Goal: Find specific page/section: Find specific page/section

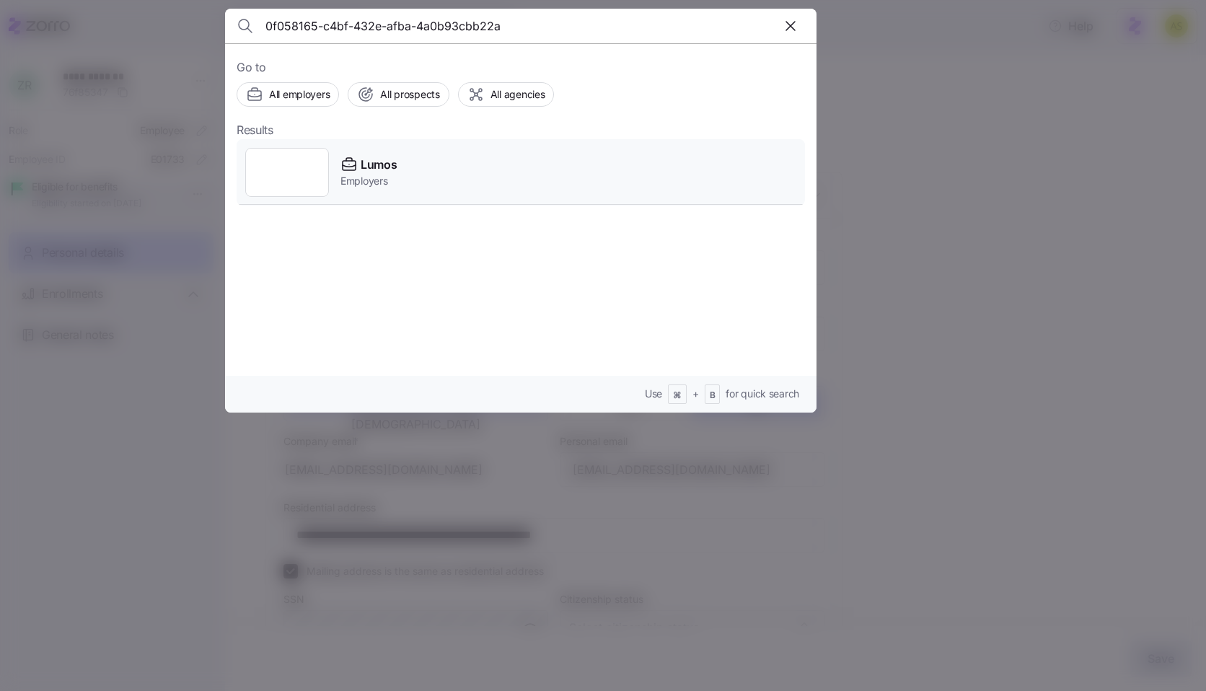
type input "0f058165-c4bf-432e-afba-4a0b93cbb22a"
click at [590, 185] on div "Lumos Employers" at bounding box center [521, 172] width 569 height 66
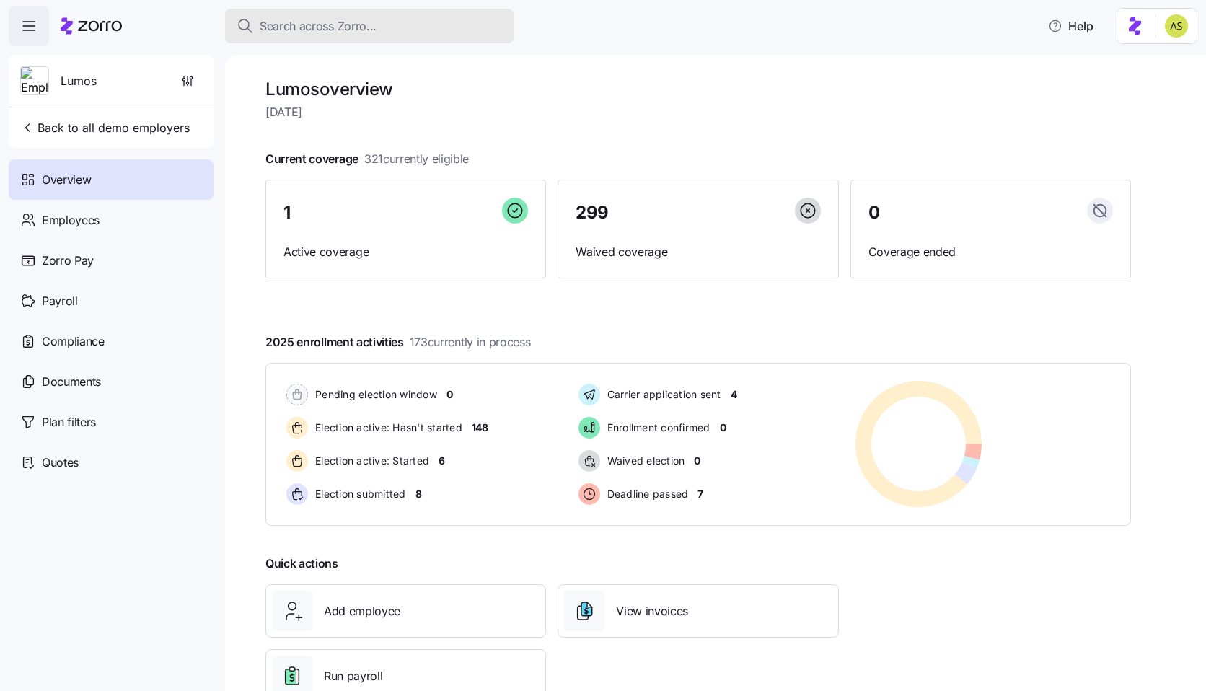
click at [331, 20] on span "Search across Zorro..." at bounding box center [318, 26] width 117 height 18
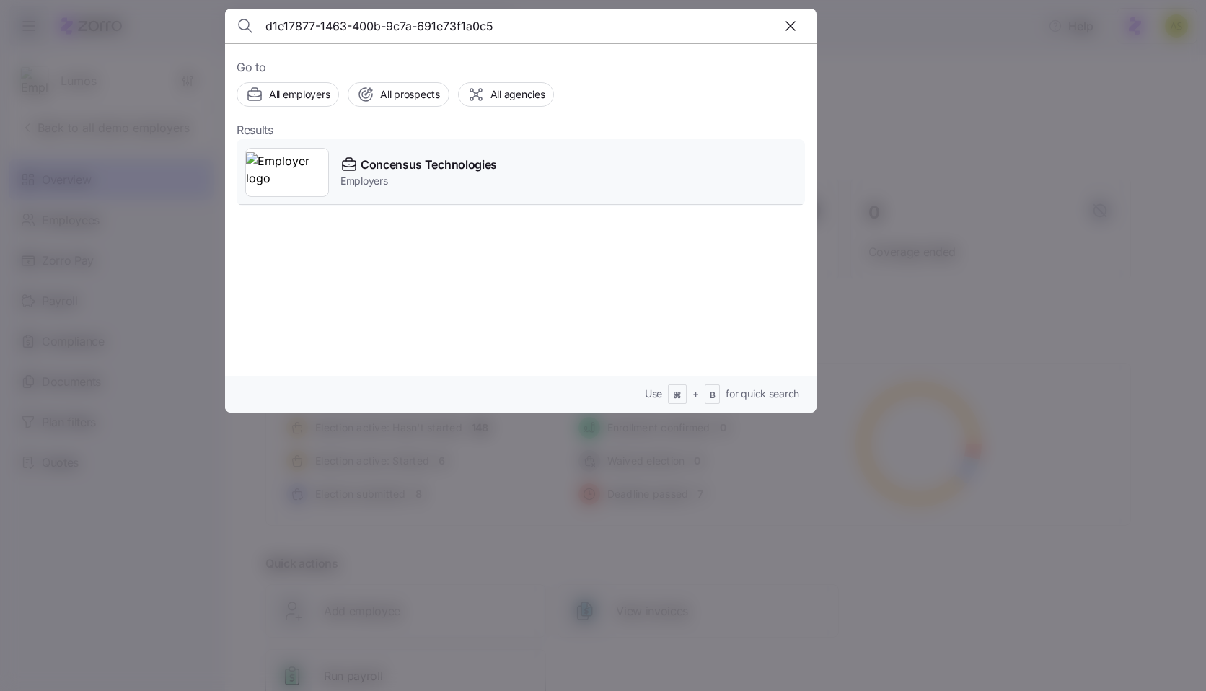
type input "d1e17877-1463-400b-9c7a-691e73f1a0c5"
click at [495, 166] on span "Concensus Technologies" at bounding box center [429, 165] width 136 height 18
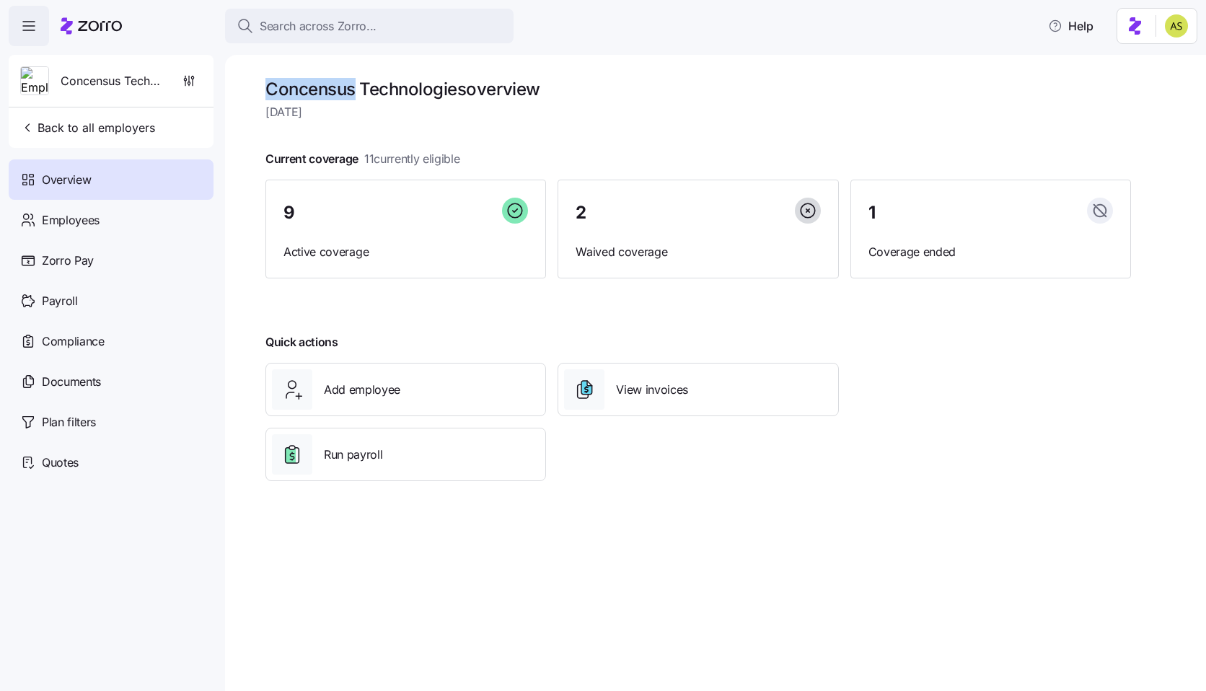
drag, startPoint x: 267, startPoint y: 84, endPoint x: 352, endPoint y: 82, distance: 85.2
click at [352, 82] on h1 "Concensus Technologies overview" at bounding box center [699, 89] width 866 height 22
copy h1 "Concensus"
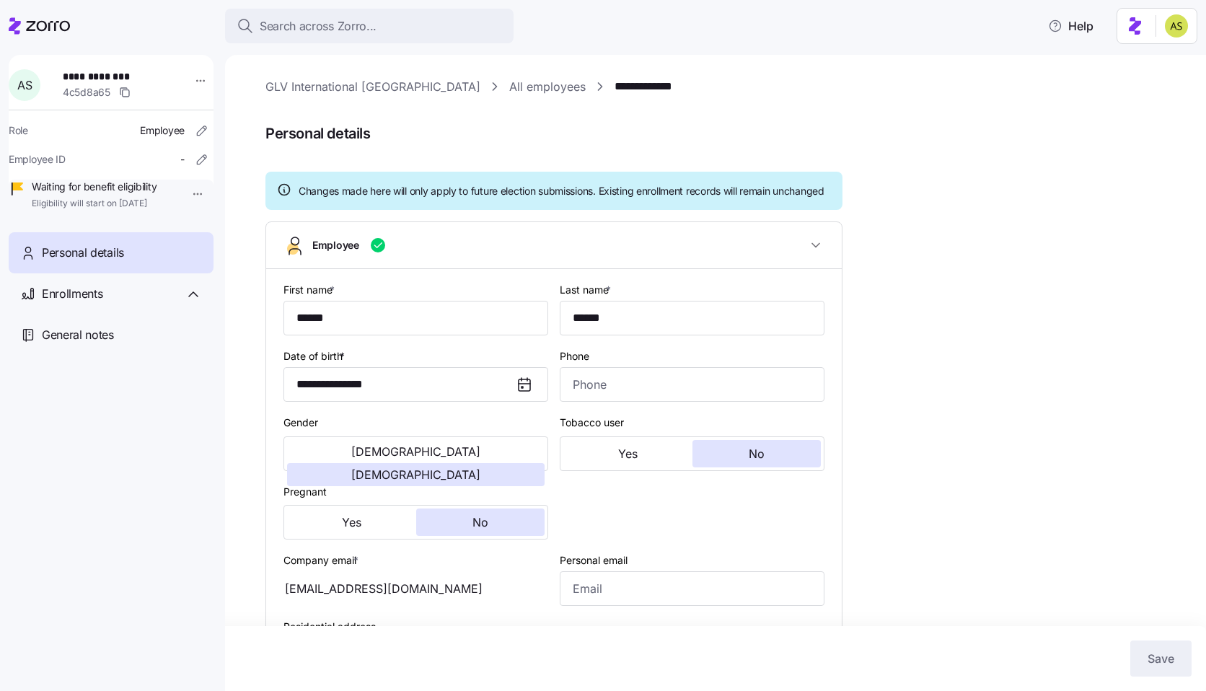
type input "All Employees"
click at [103, 315] on div "Enrollments" at bounding box center [111, 293] width 205 height 41
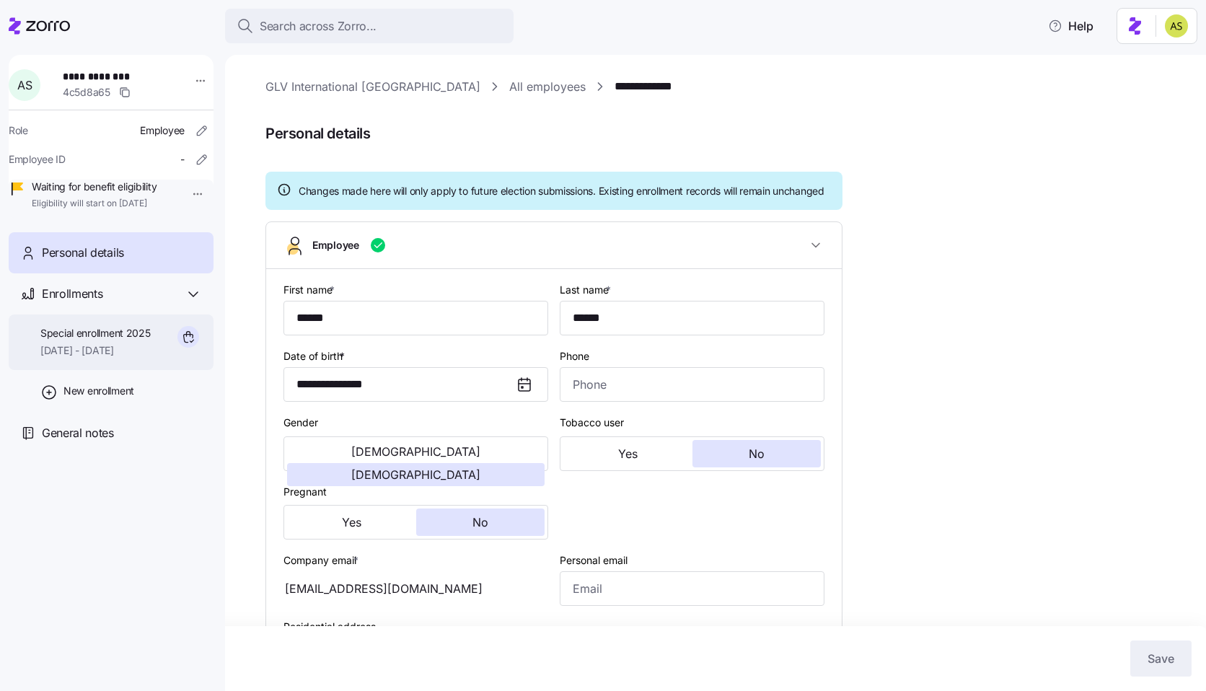
click at [89, 341] on span "Special enrollment 2025" at bounding box center [95, 333] width 110 height 14
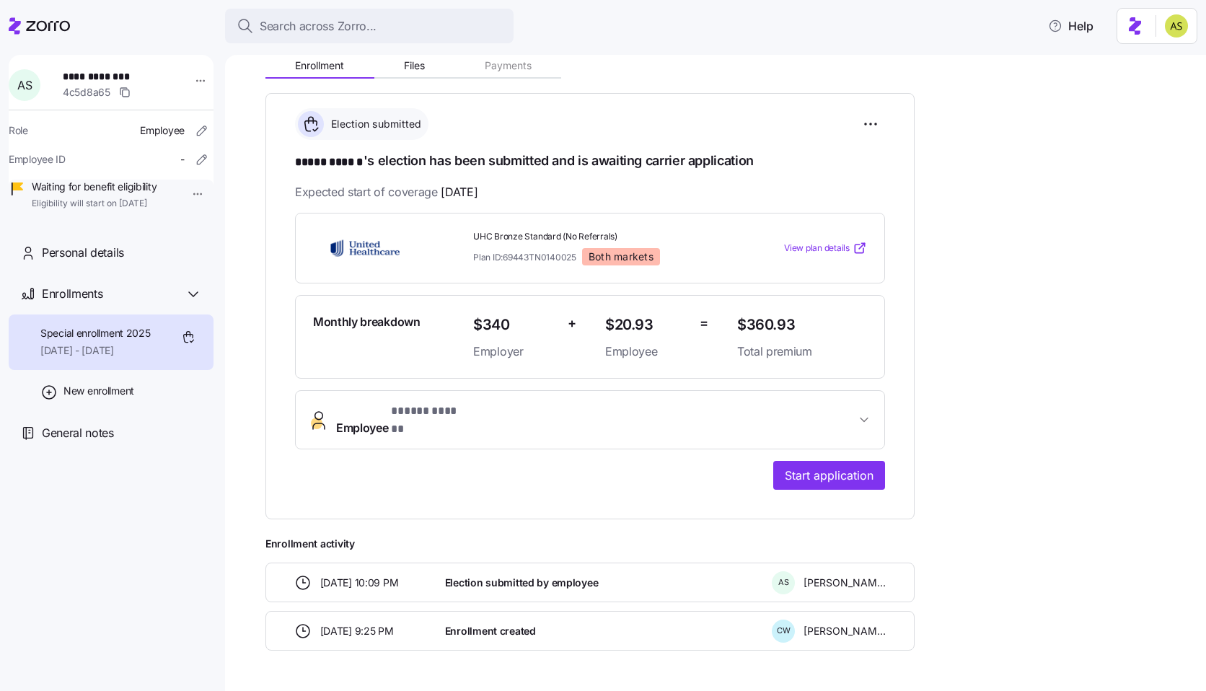
scroll to position [193, 0]
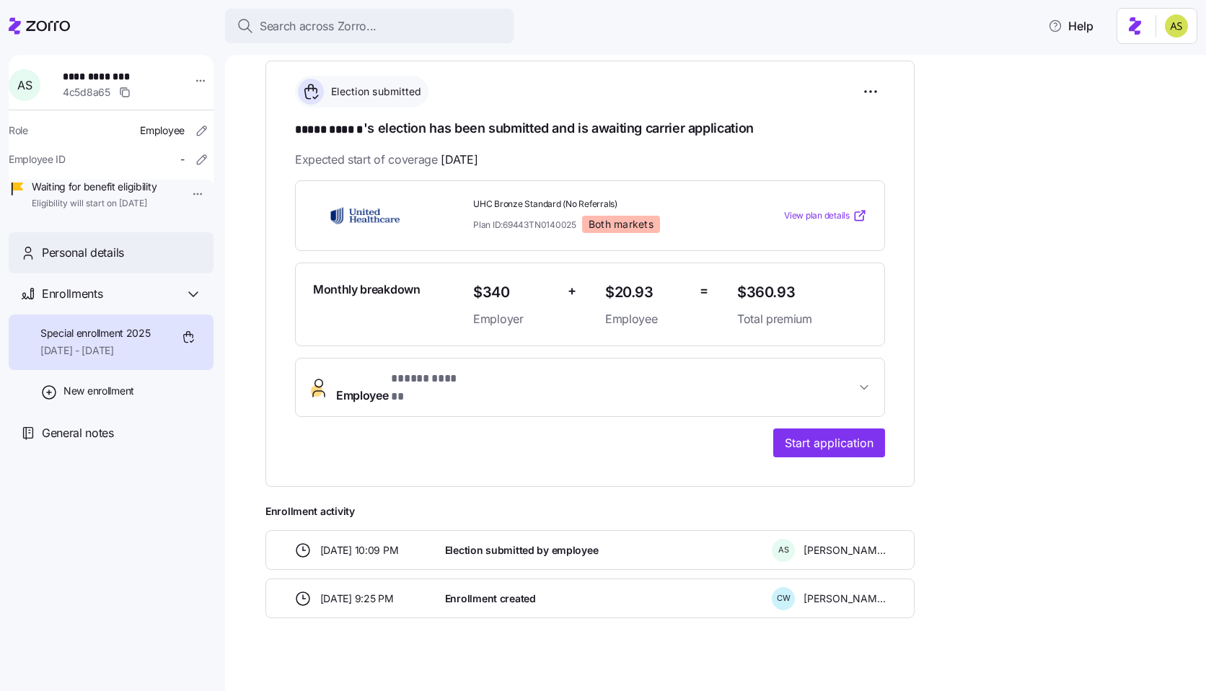
click at [162, 273] on div "Personal details" at bounding box center [111, 252] width 205 height 41
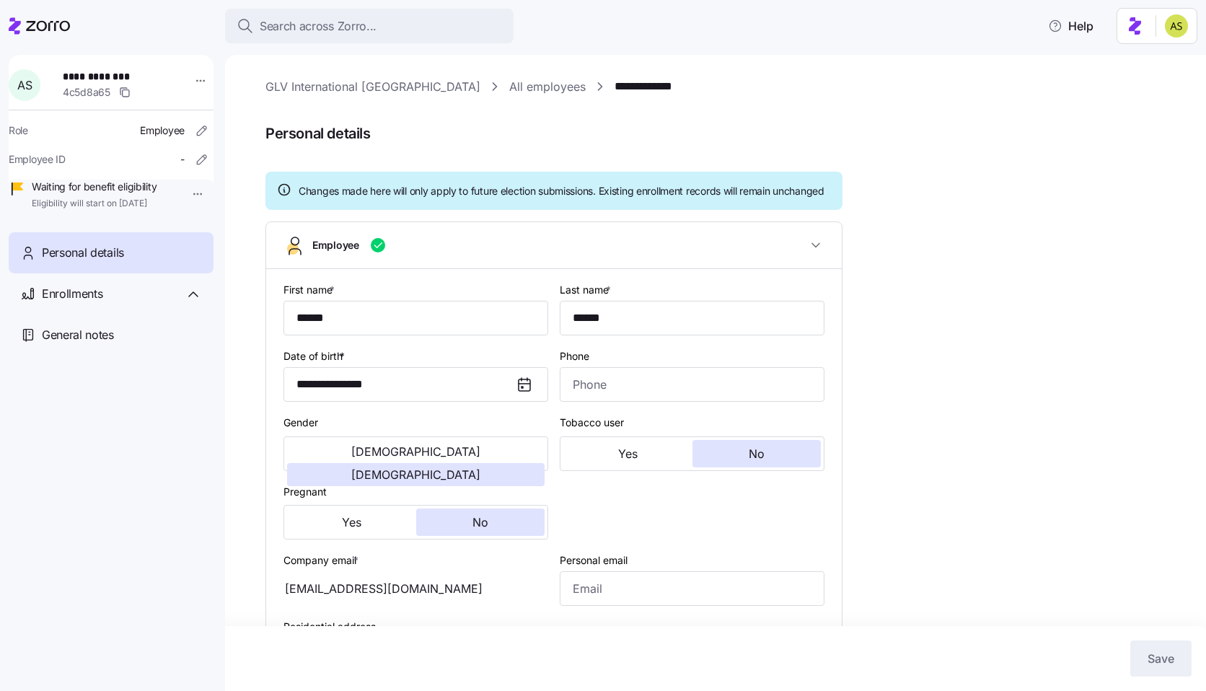
drag, startPoint x: 447, startPoint y: 605, endPoint x: 294, endPoint y: 605, distance: 153.7
click at [294, 605] on div "aprilmagic22@gmail.com" at bounding box center [416, 588] width 265 height 35
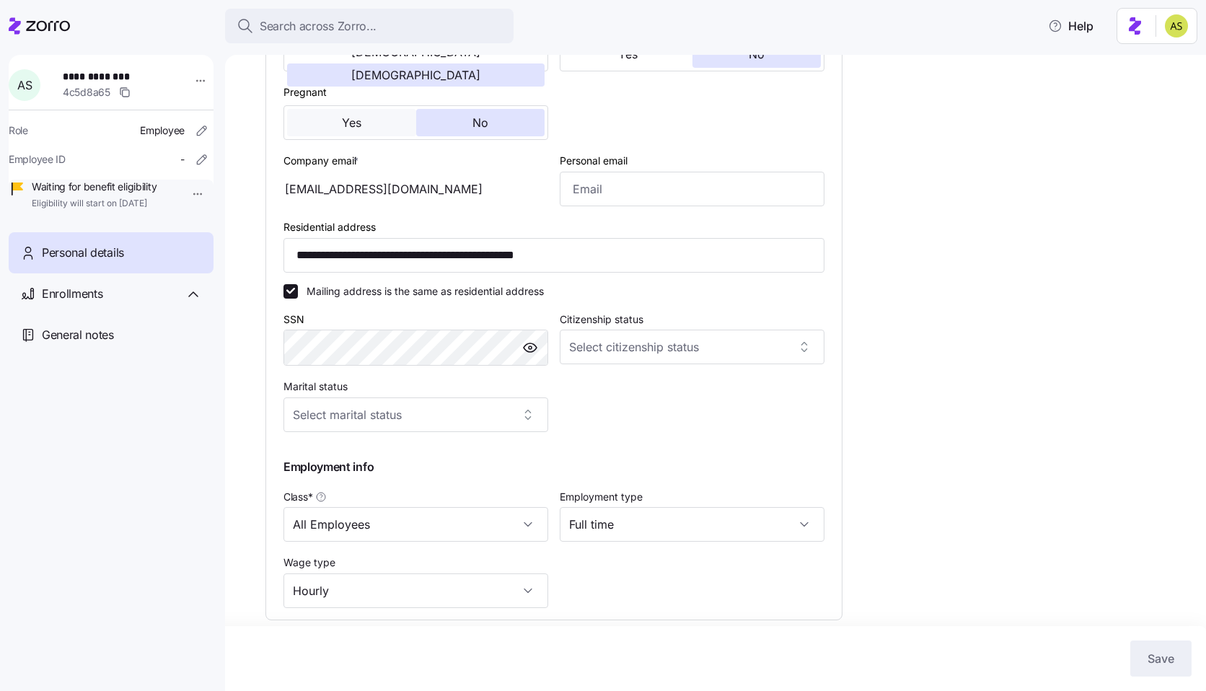
scroll to position [407, 0]
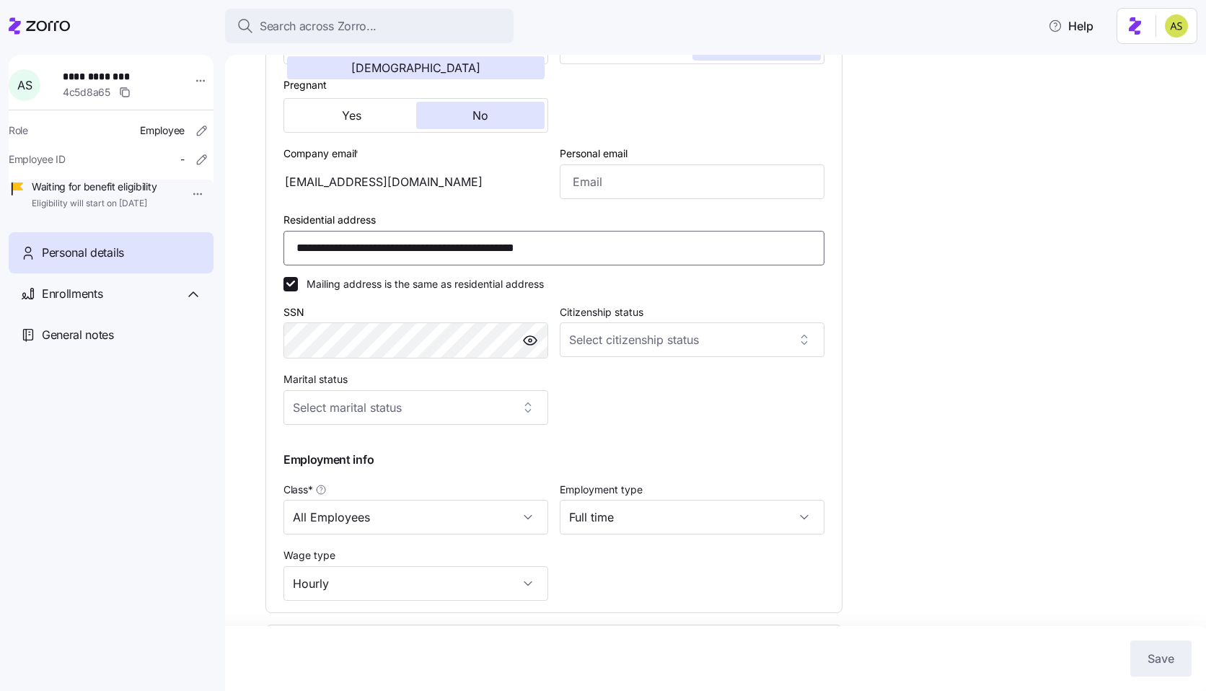
drag, startPoint x: 621, startPoint y: 259, endPoint x: 201, endPoint y: 259, distance: 420.0
click at [201, 259] on div "**********" at bounding box center [603, 341] width 1206 height 683
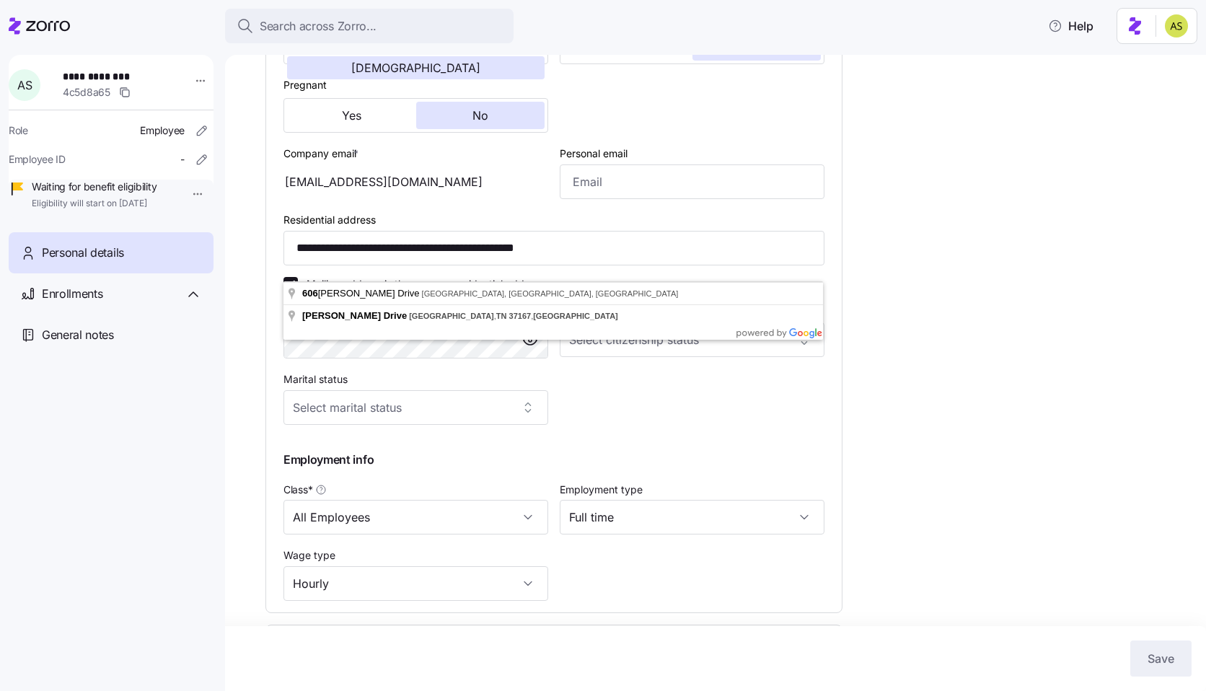
click at [919, 283] on div "**********" at bounding box center [726, 218] width 921 height 1094
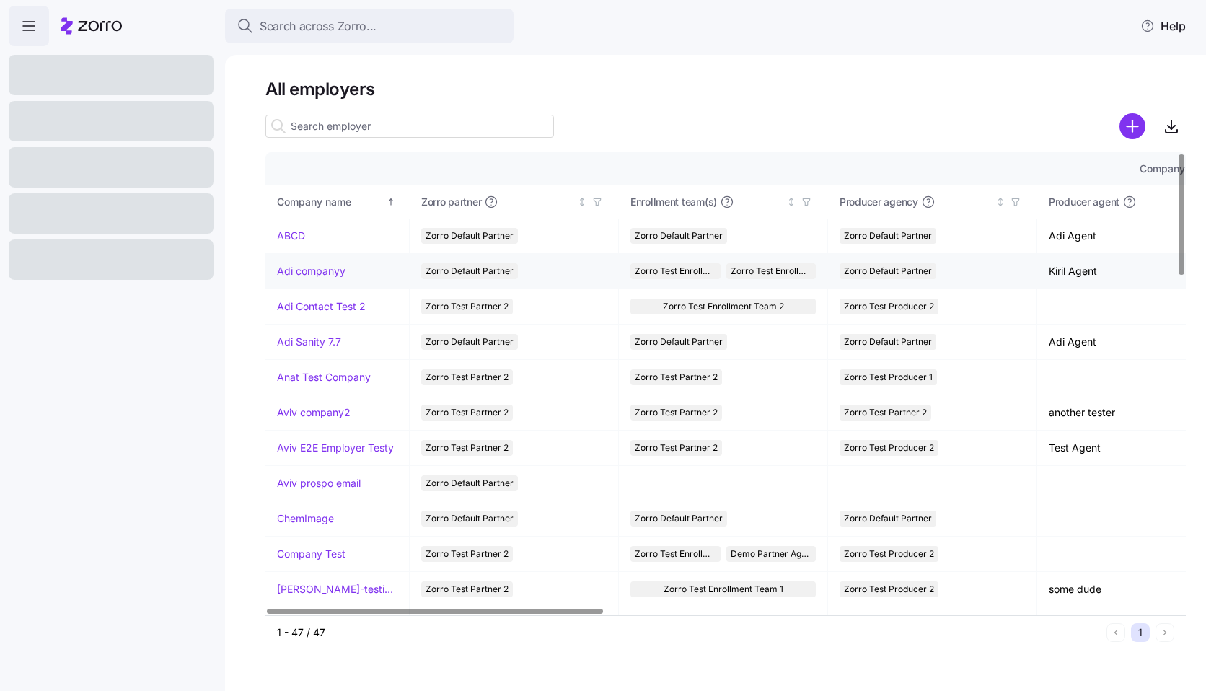
click at [299, 271] on link "Adi companyy" at bounding box center [311, 271] width 69 height 14
